Goal: Ask a question

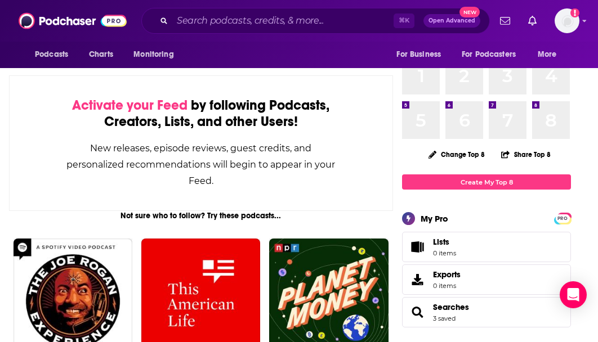
scroll to position [54, 0]
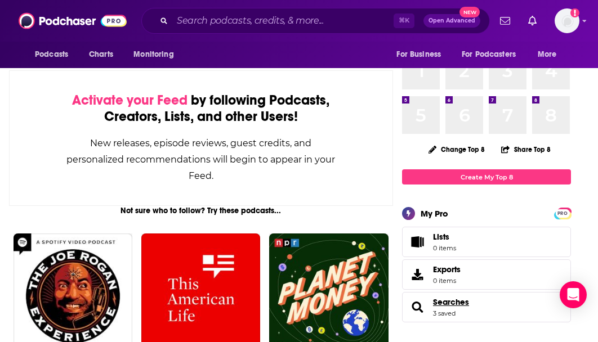
click at [462, 303] on span "Searches" at bounding box center [451, 302] width 36 height 10
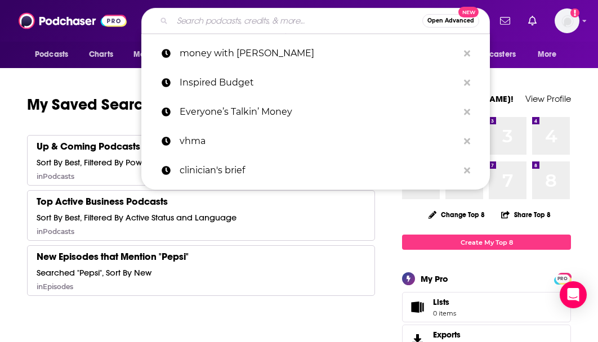
click at [232, 19] on input "Search podcasts, credits, & more..." at bounding box center [297, 21] width 250 height 18
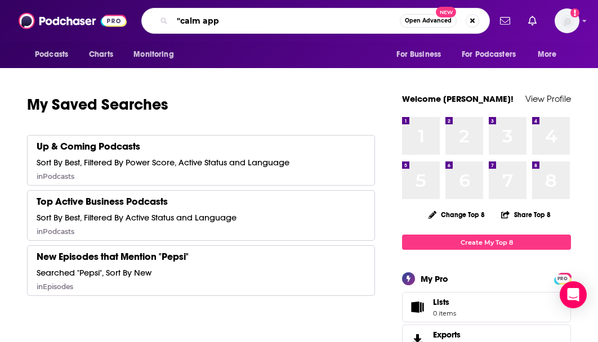
type input ""calm app""
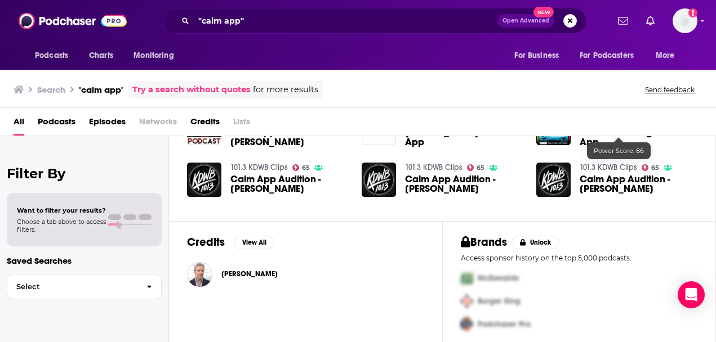
scroll to position [285, 0]
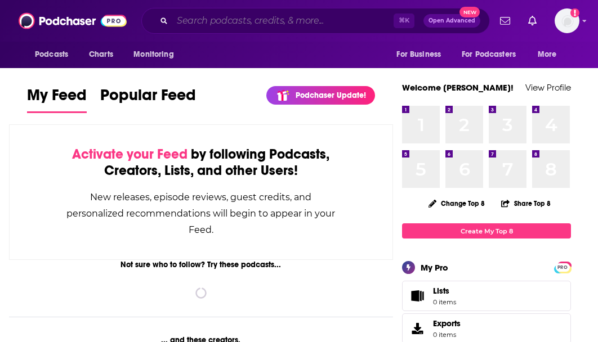
click at [186, 23] on input "Search podcasts, credits, & more..." at bounding box center [282, 21] width 221 height 18
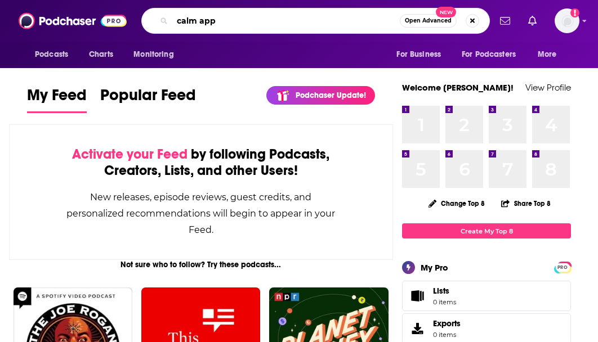
type input "calm app"
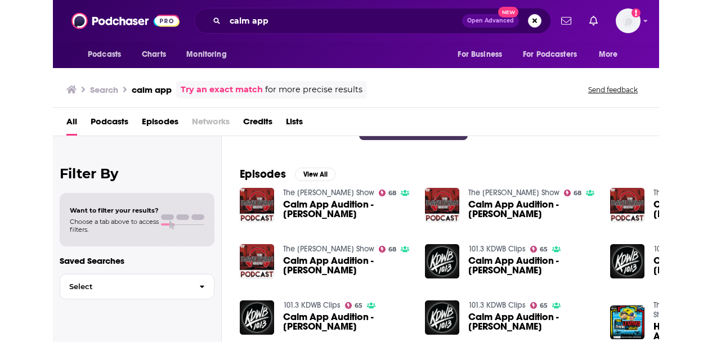
scroll to position [142, 0]
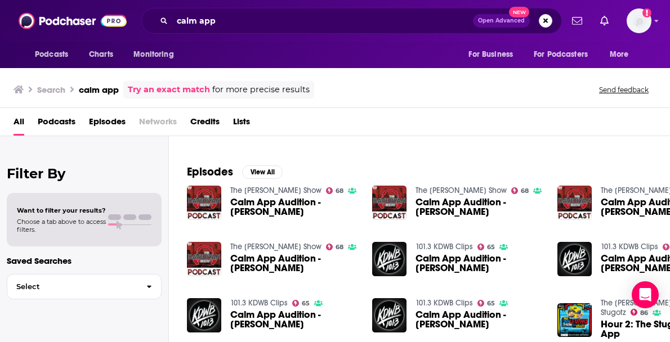
click at [106, 120] on span "Episodes" at bounding box center [107, 124] width 37 height 23
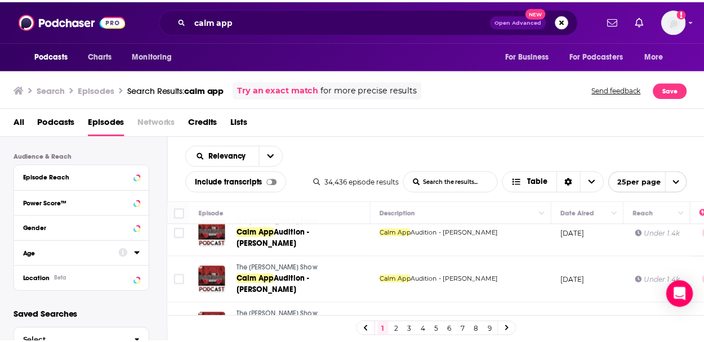
scroll to position [316, 0]
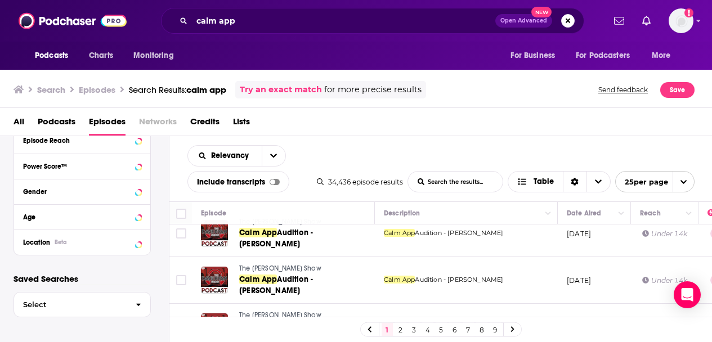
click at [59, 120] on span "Podcasts" at bounding box center [57, 124] width 38 height 23
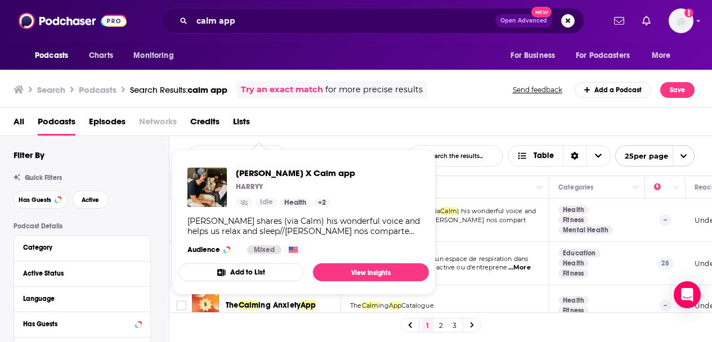
click at [268, 222] on div "[PERSON_NAME] shares (via Calm) his wonderful voice and helps us relax and slee…" at bounding box center [303, 226] width 233 height 20
click at [252, 170] on span "[PERSON_NAME] X Calm app" at bounding box center [295, 173] width 119 height 11
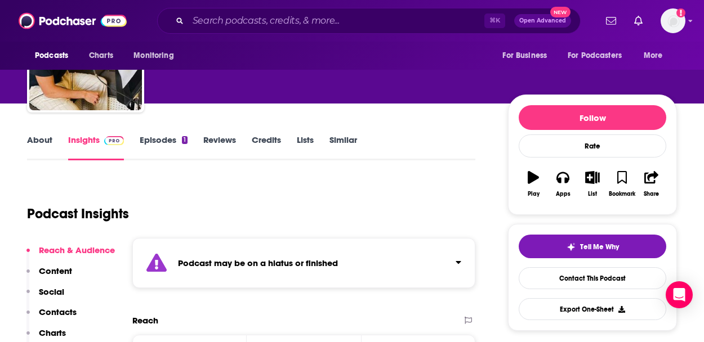
scroll to position [95, 0]
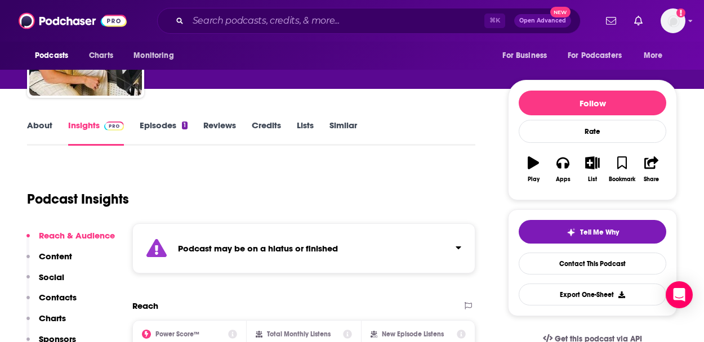
click at [158, 123] on link "Episodes 1" at bounding box center [164, 133] width 48 height 26
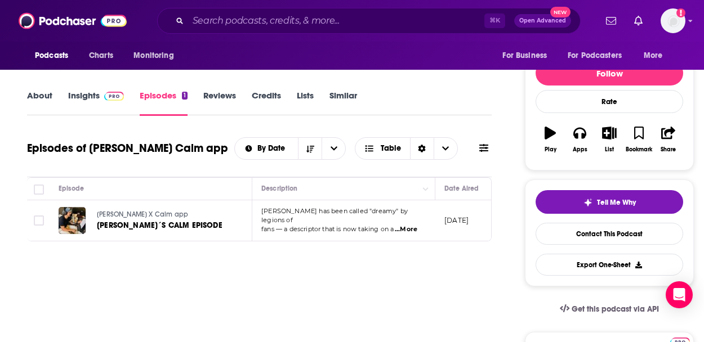
scroll to position [127, 0]
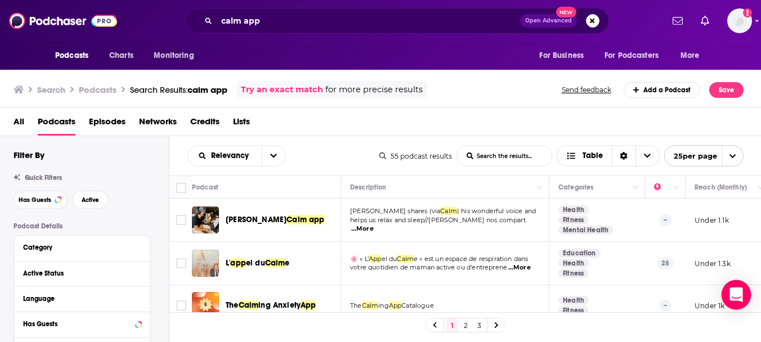
click at [597, 295] on icon "Open Intercom Messenger" at bounding box center [736, 295] width 13 height 15
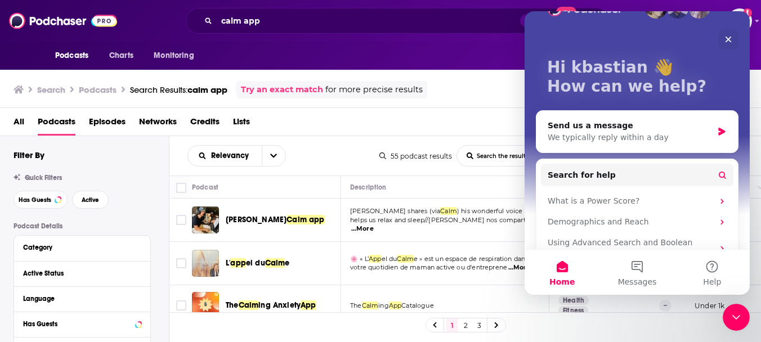
scroll to position [81, 0]
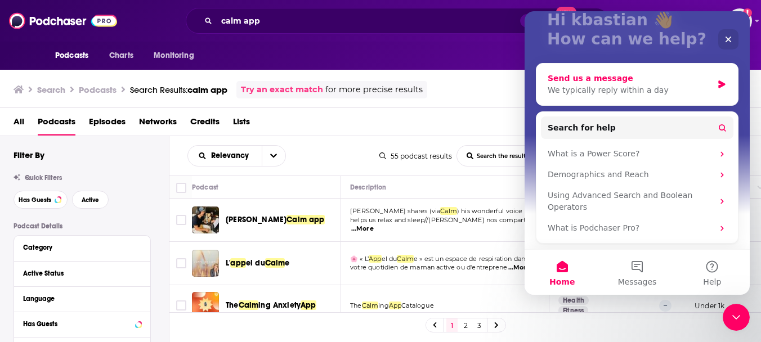
click at [597, 86] on div "We typically reply within a day" at bounding box center [630, 90] width 165 height 12
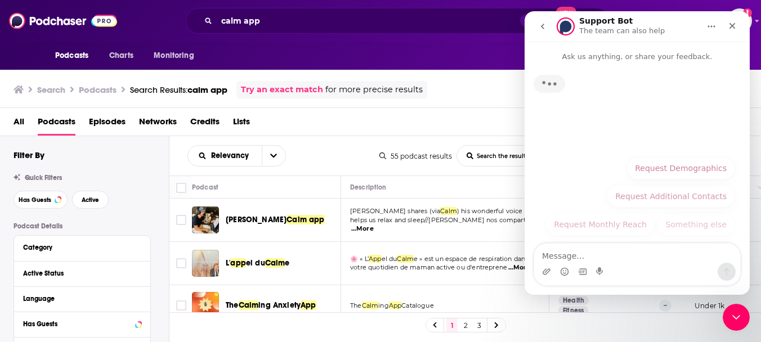
scroll to position [0, 0]
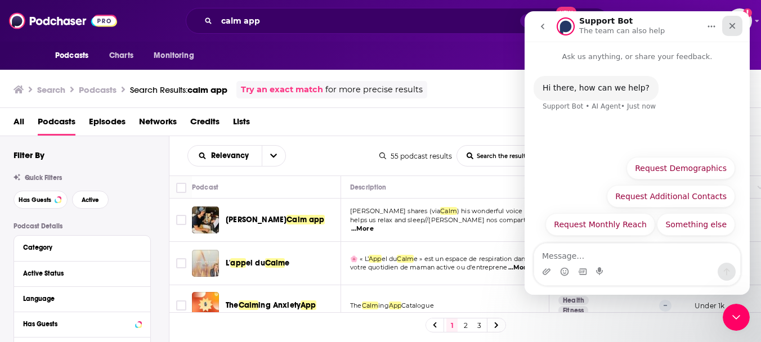
click at [597, 26] on icon "Close" at bounding box center [732, 25] width 9 height 9
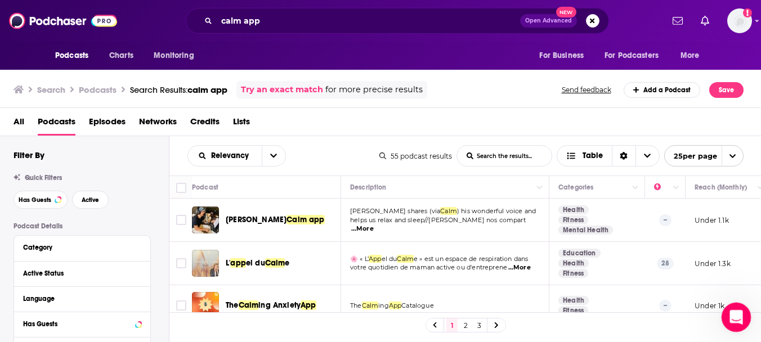
click at [597, 318] on icon "Open Intercom Messenger" at bounding box center [735, 316] width 19 height 19
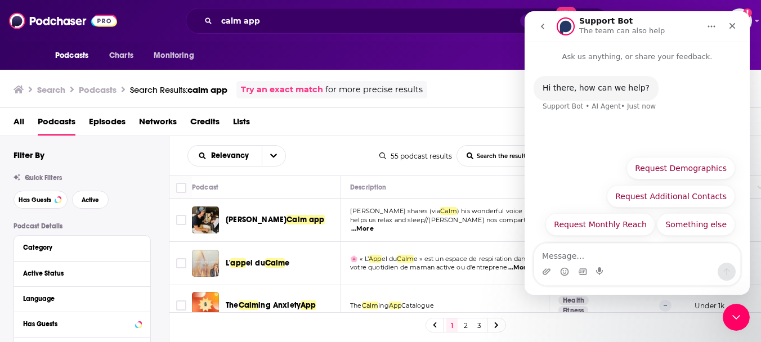
click at [597, 259] on textarea "Message…" at bounding box center [637, 253] width 206 height 19
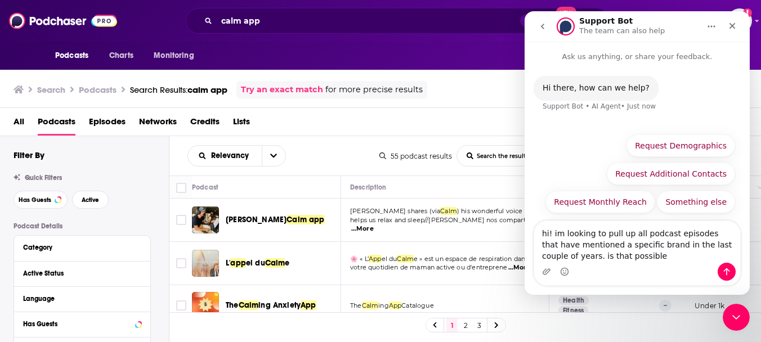
type textarea "hi! im looking to pull up all podcast episodes that have mentioned a specific b…"
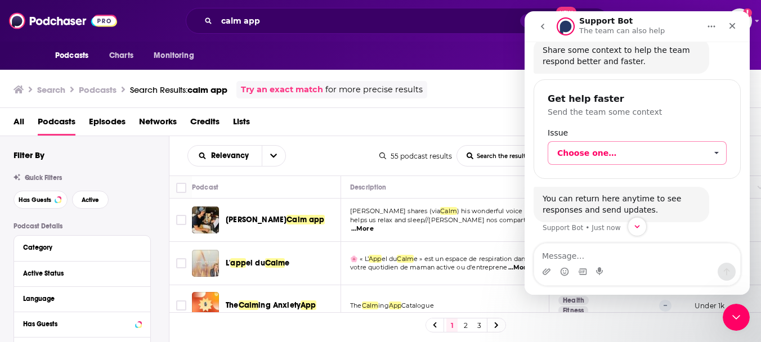
scroll to position [140, 0]
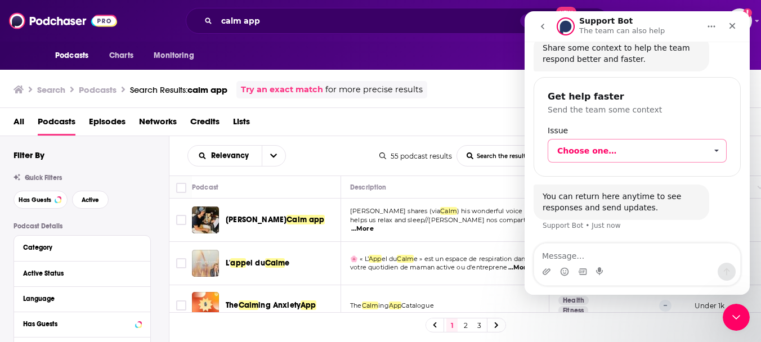
click at [597, 149] on span "Choose one…" at bounding box center [631, 151] width 149 height 23
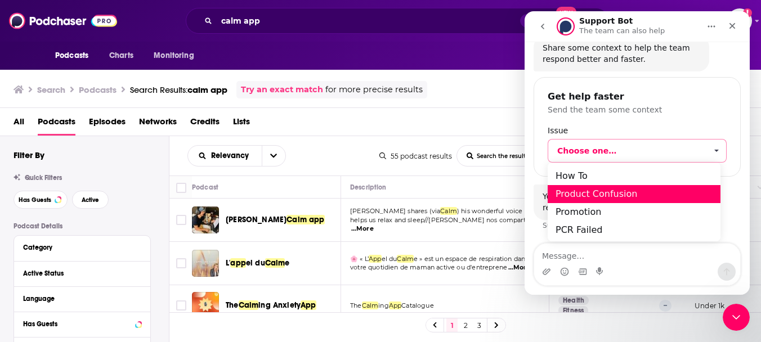
scroll to position [55, 0]
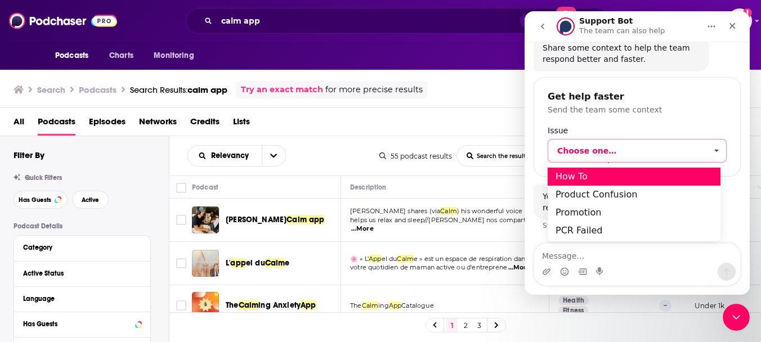
click at [586, 176] on div "How To" at bounding box center [634, 177] width 173 height 18
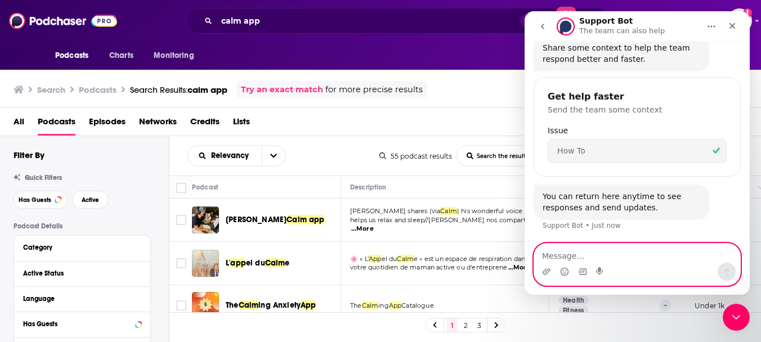
click at [597, 256] on textarea "Message…" at bounding box center [637, 253] width 206 height 19
